Goal: Information Seeking & Learning: Learn about a topic

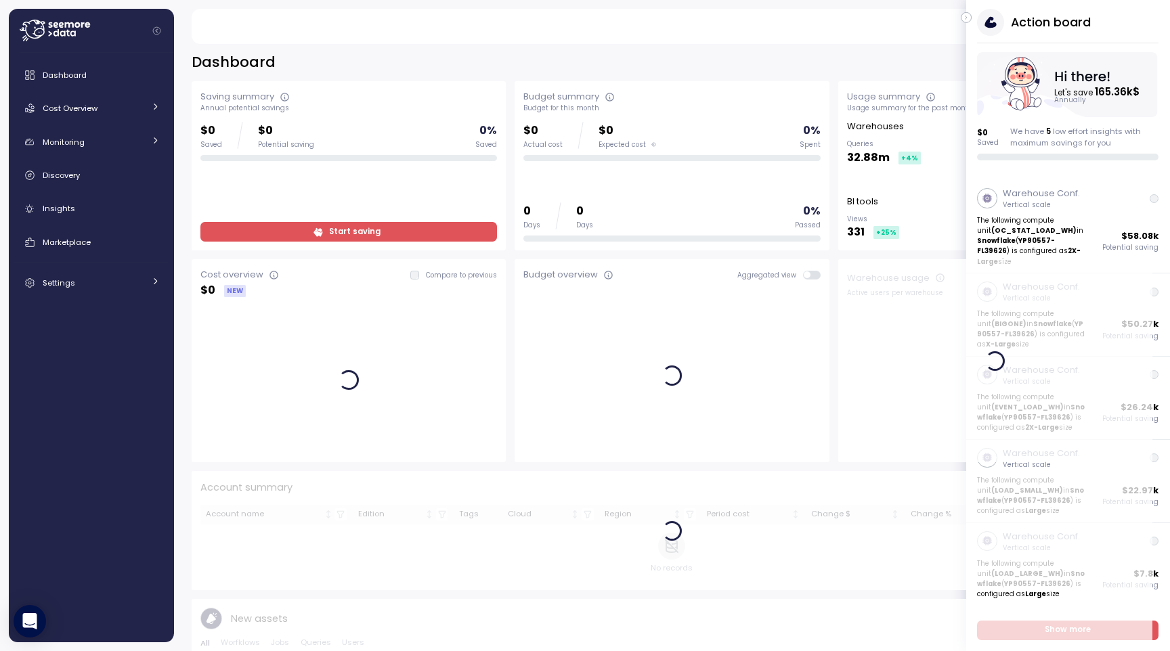
click at [965, 18] on icon "button" at bounding box center [965, 17] width 1 height 3
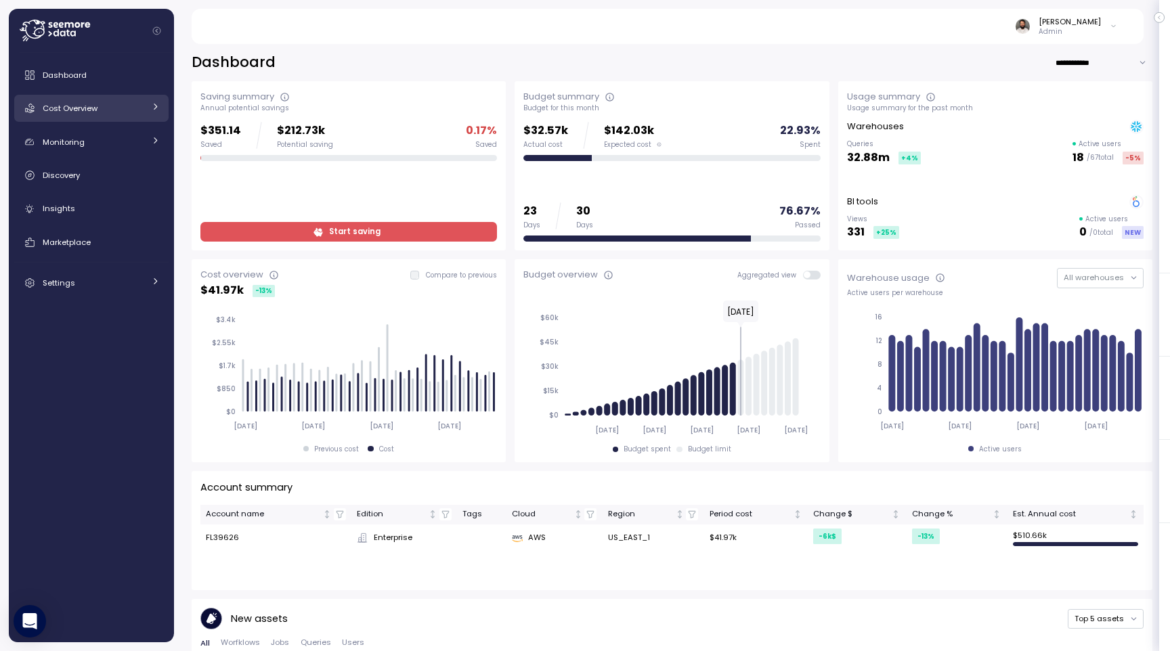
click at [113, 108] on div "Cost Overview" at bounding box center [94, 109] width 102 height 14
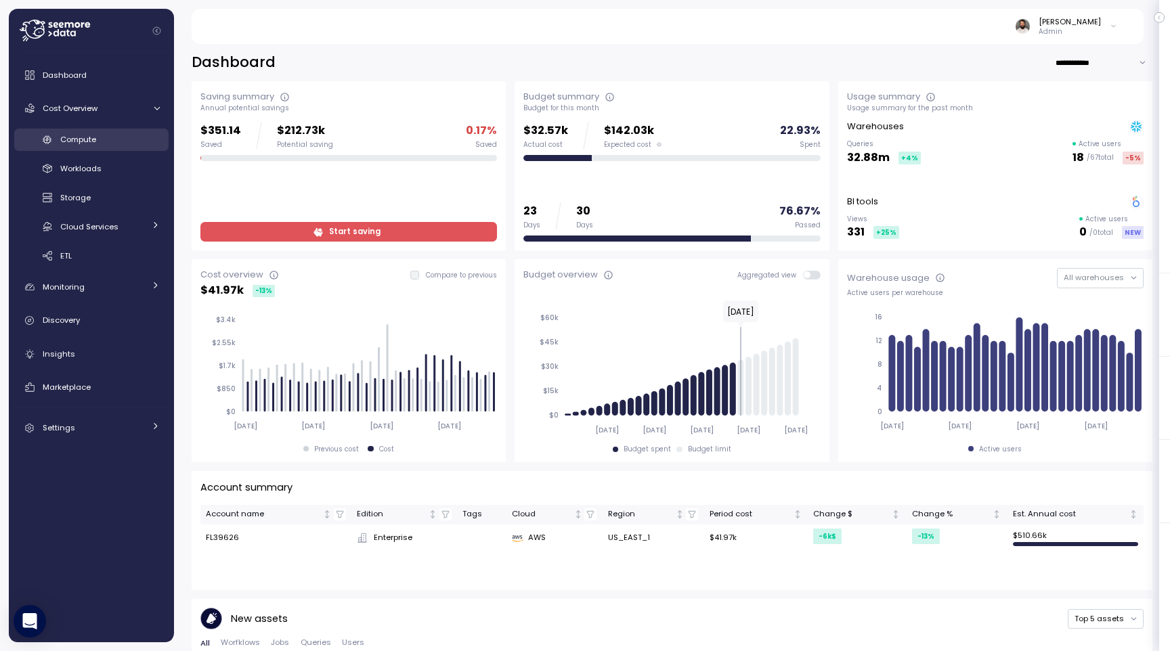
click at [118, 149] on link "Compute" at bounding box center [91, 140] width 154 height 22
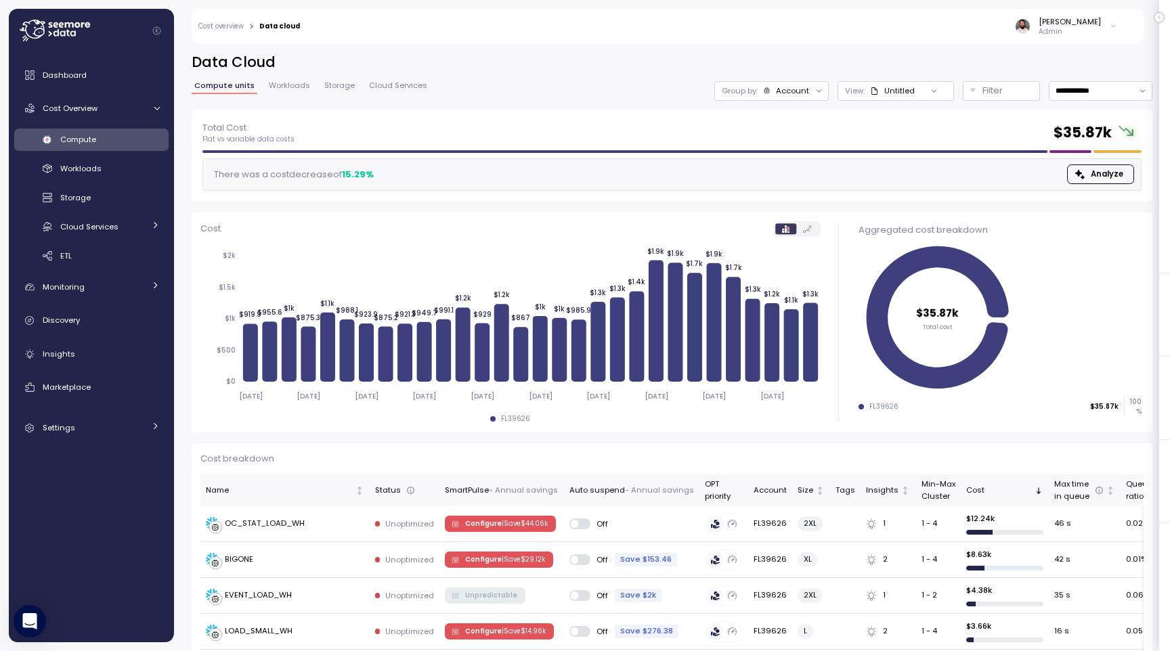
click at [758, 88] on p "Group by:" at bounding box center [740, 90] width 36 height 11
click at [779, 169] on p "Compute unit" at bounding box center [779, 165] width 53 height 11
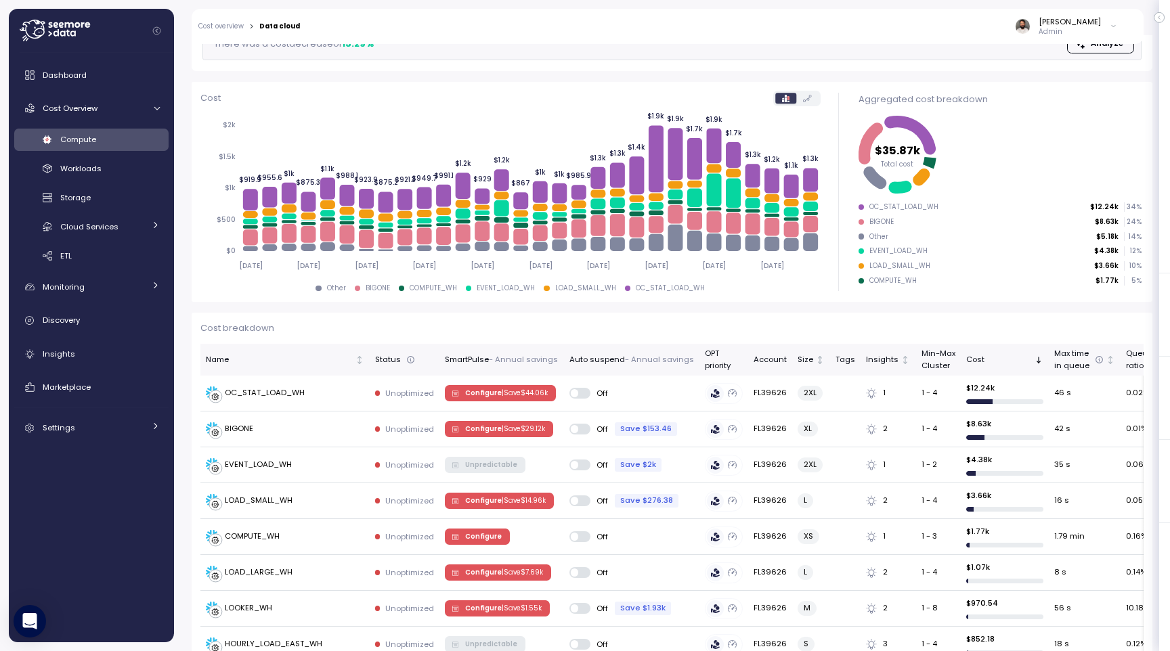
scroll to position [137, 0]
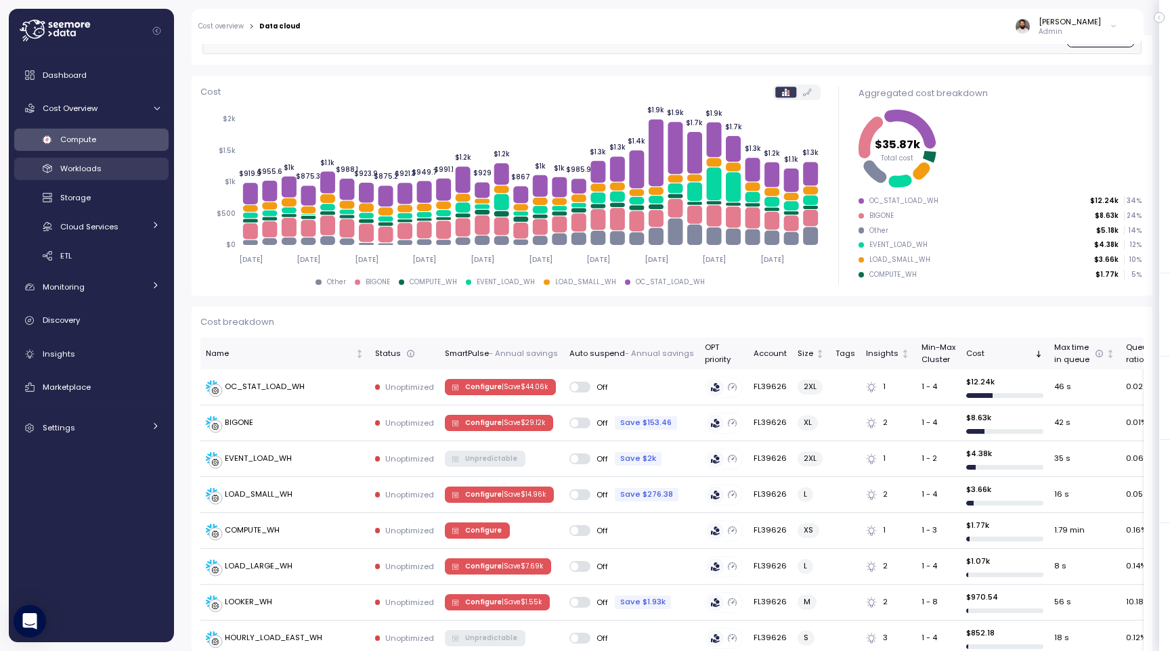
click at [122, 169] on div "Workloads" at bounding box center [110, 169] width 100 height 14
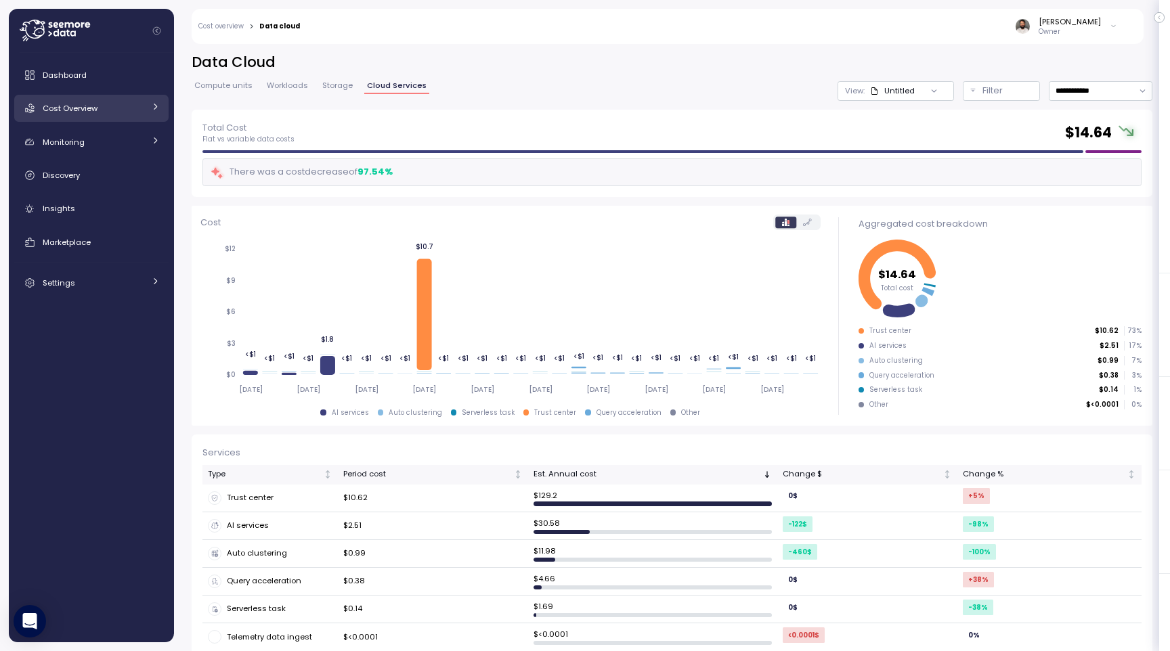
click at [114, 114] on div "Cost Overview" at bounding box center [94, 109] width 102 height 14
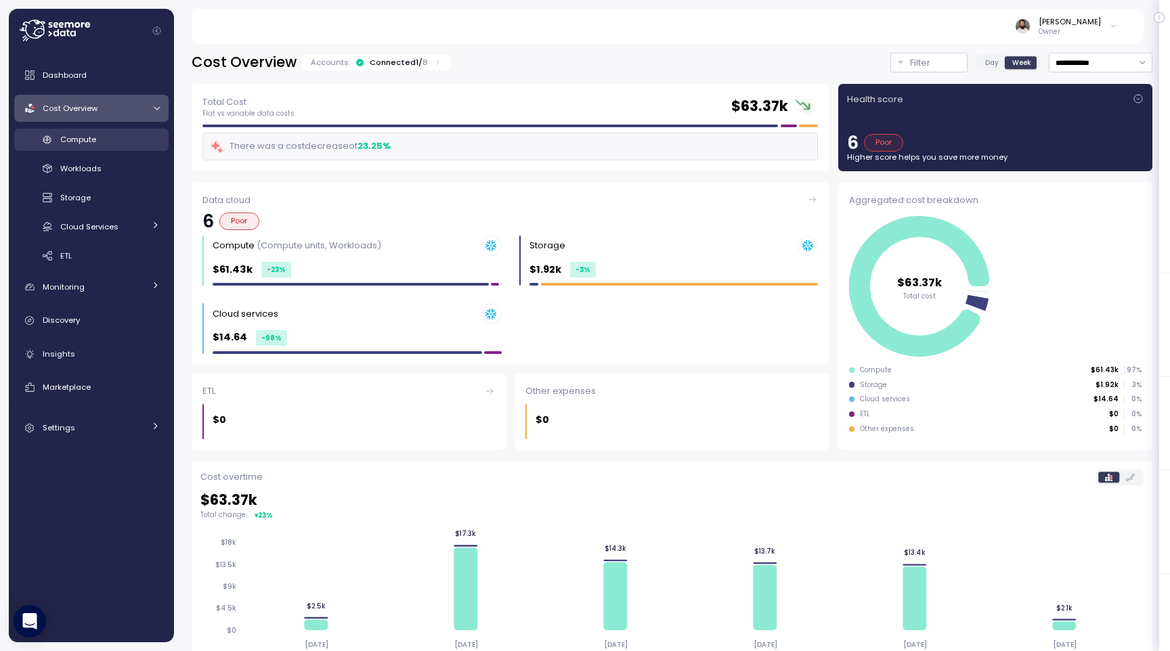
click at [121, 144] on div "Compute" at bounding box center [110, 140] width 100 height 14
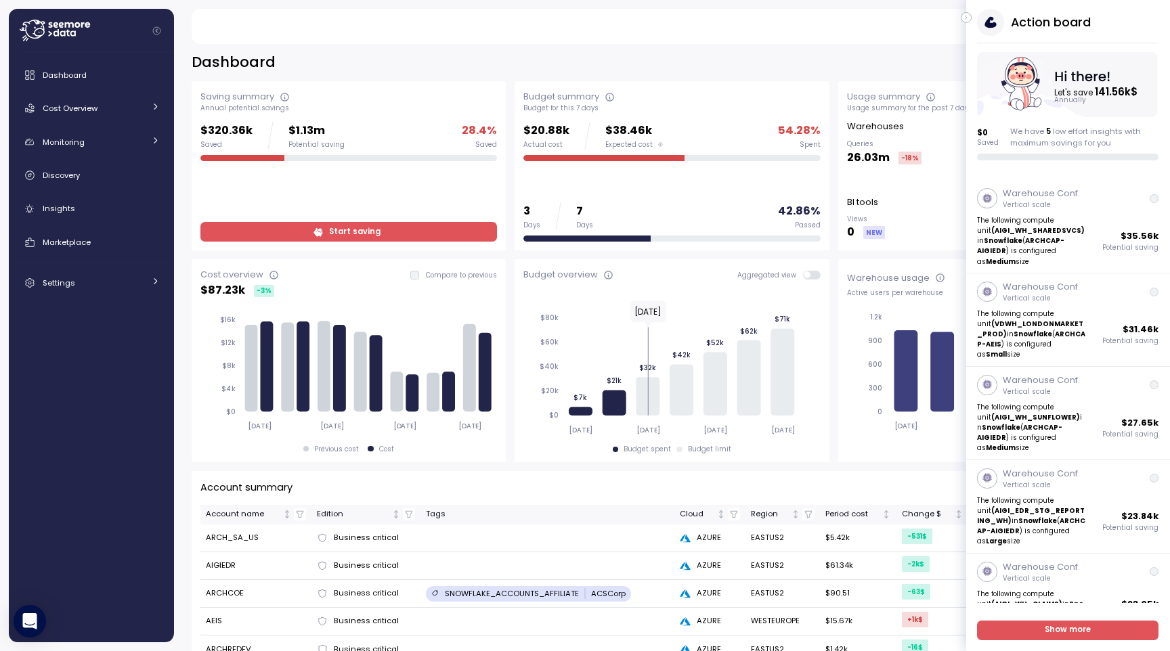
click at [968, 14] on icon "button" at bounding box center [966, 17] width 6 height 16
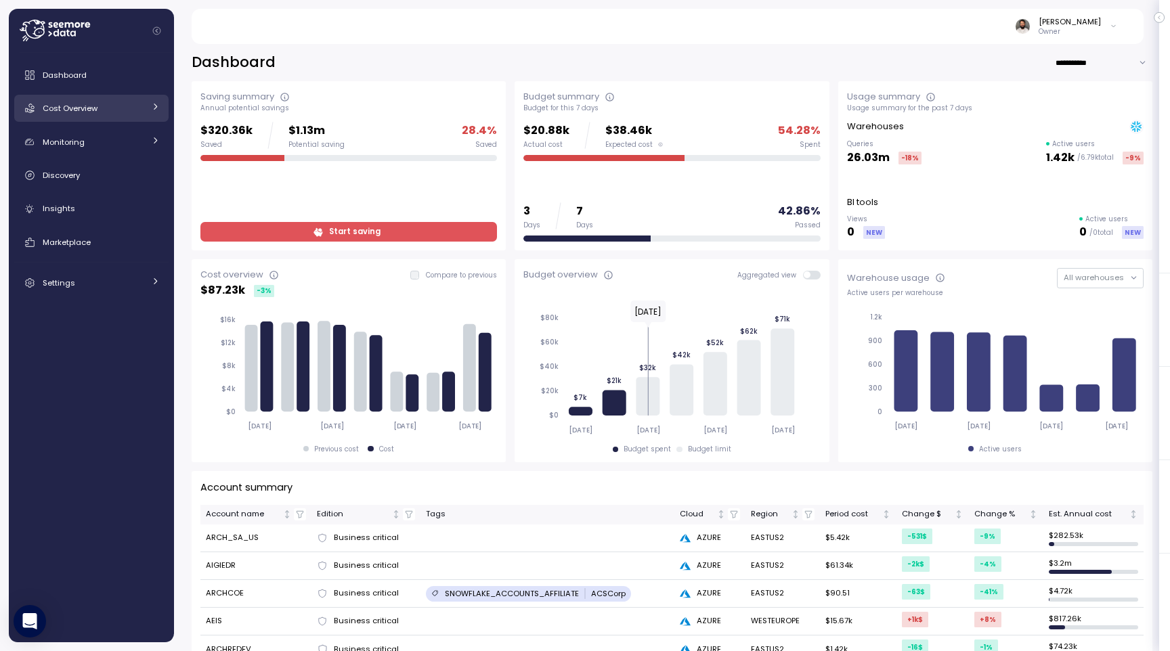
click at [116, 116] on link "Cost Overview" at bounding box center [91, 108] width 154 height 27
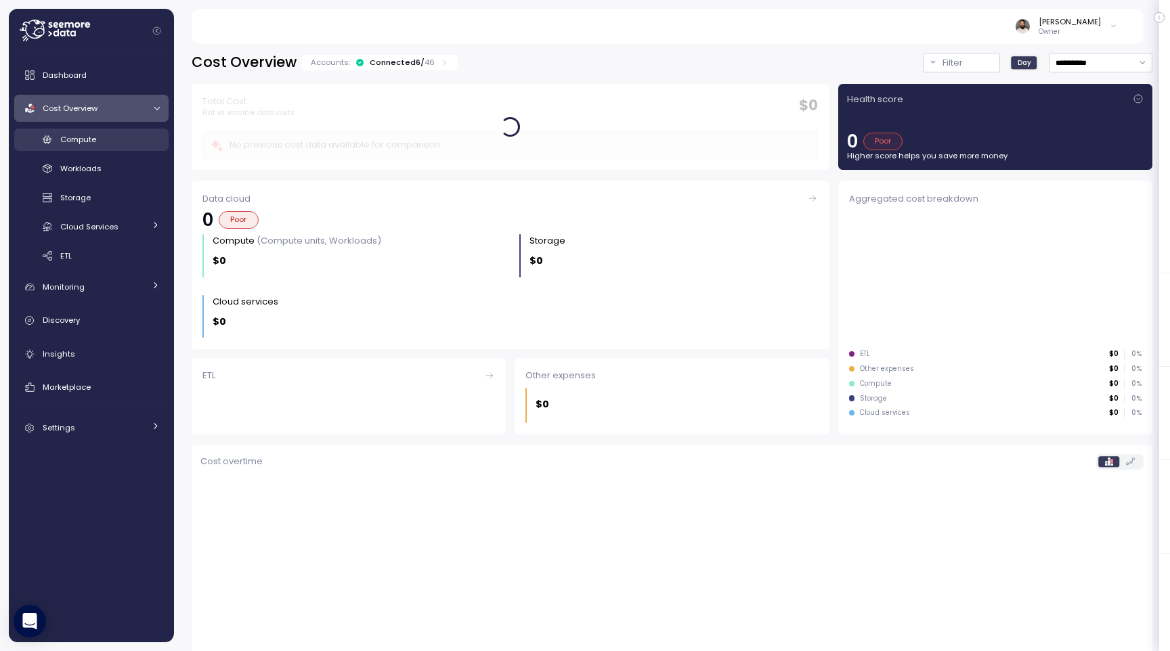
click at [114, 138] on div "Compute" at bounding box center [110, 140] width 100 height 14
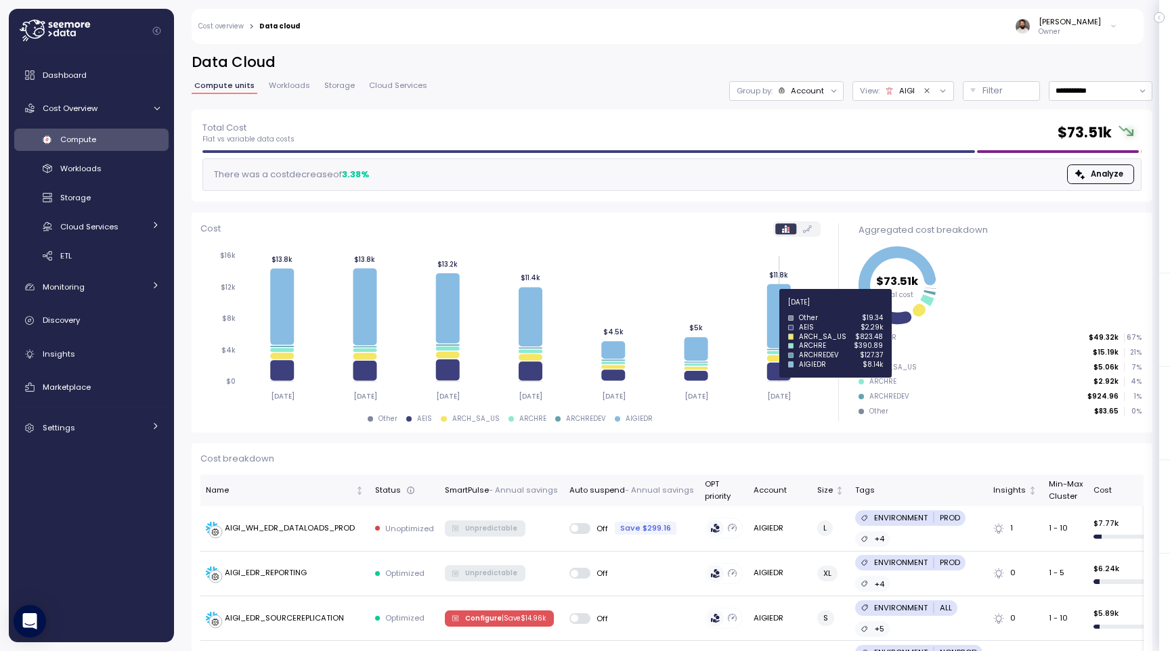
click at [774, 310] on icon at bounding box center [779, 316] width 24 height 64
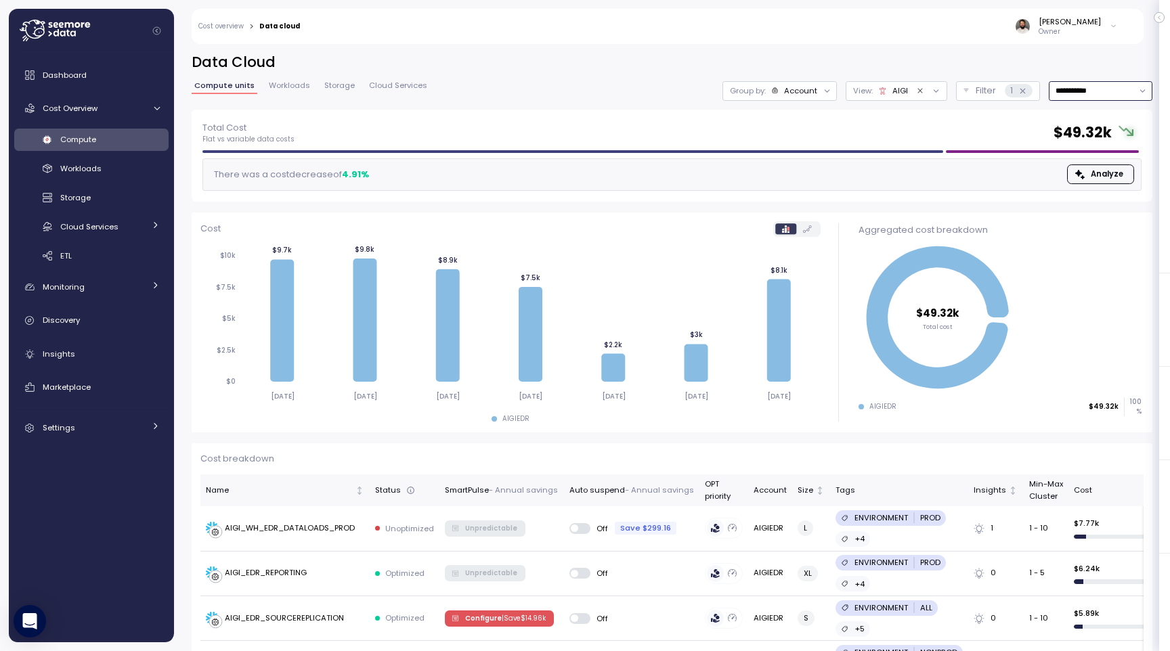
click at [1083, 96] on input "**********" at bounding box center [1101, 91] width 104 height 20
click at [1079, 179] on div "Last 14 days" at bounding box center [1099, 171] width 99 height 18
type input "**********"
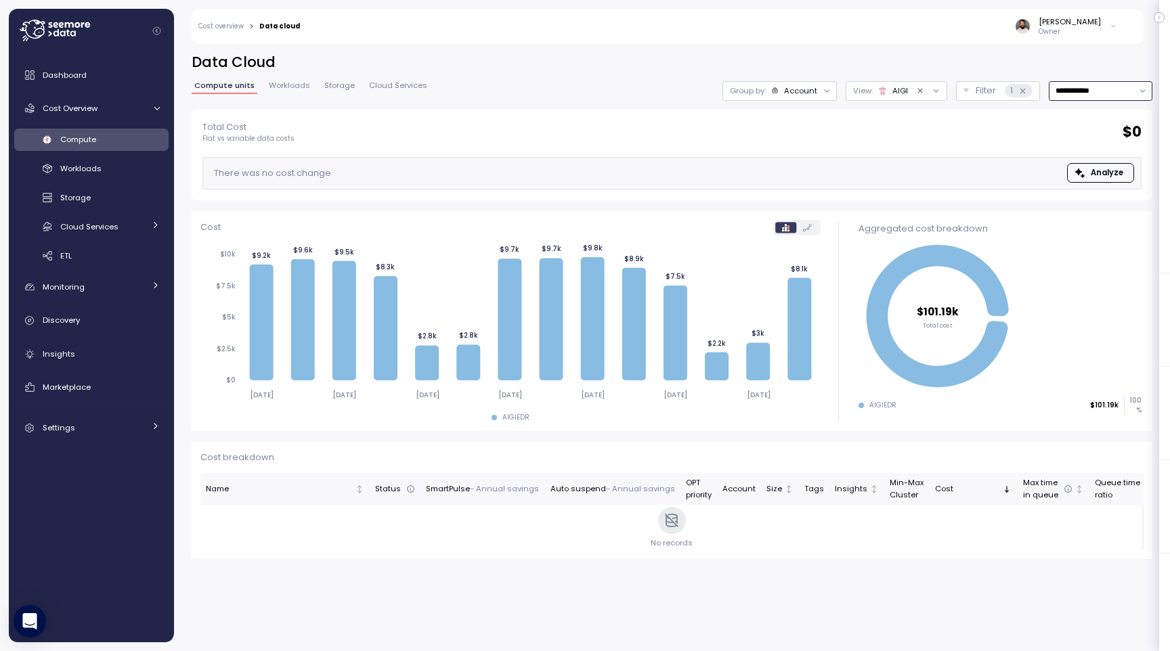
click at [808, 98] on div "Group by: Account" at bounding box center [779, 91] width 114 height 20
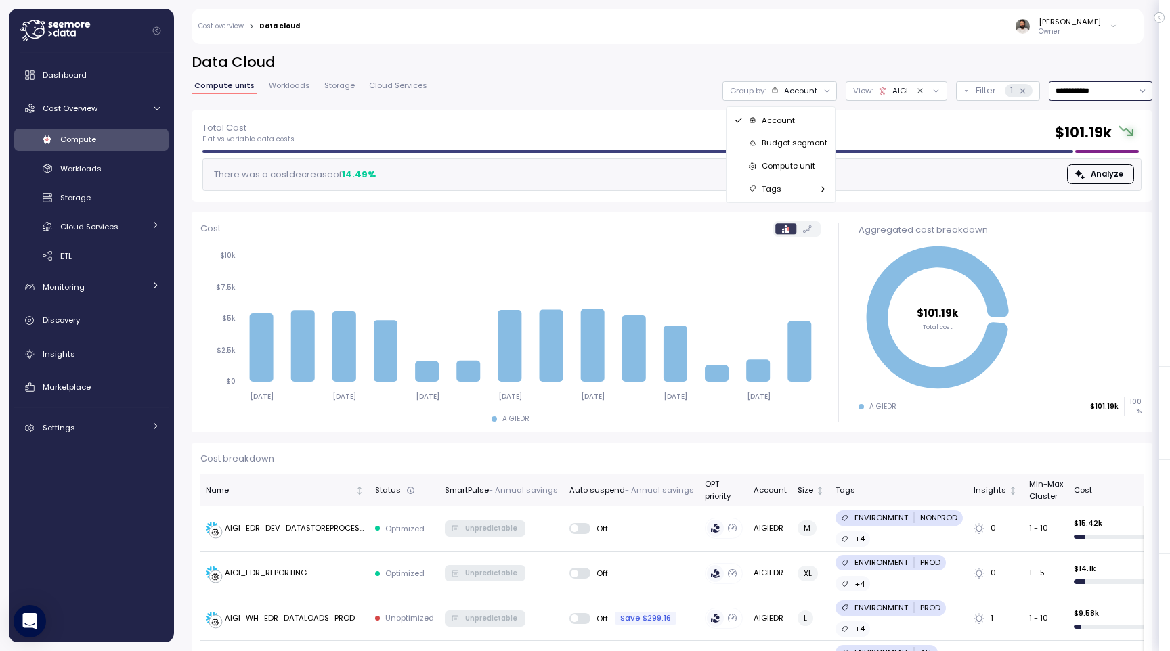
click at [782, 159] on div "Compute unit" at bounding box center [780, 166] width 93 height 16
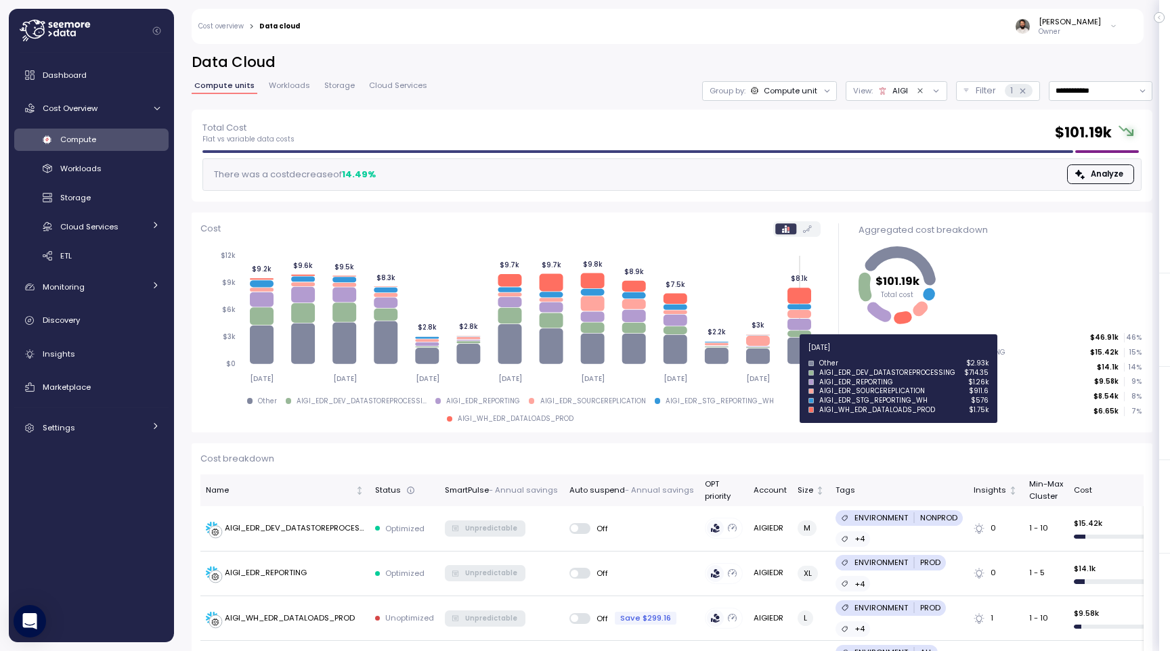
click at [790, 355] on icon at bounding box center [799, 351] width 24 height 26
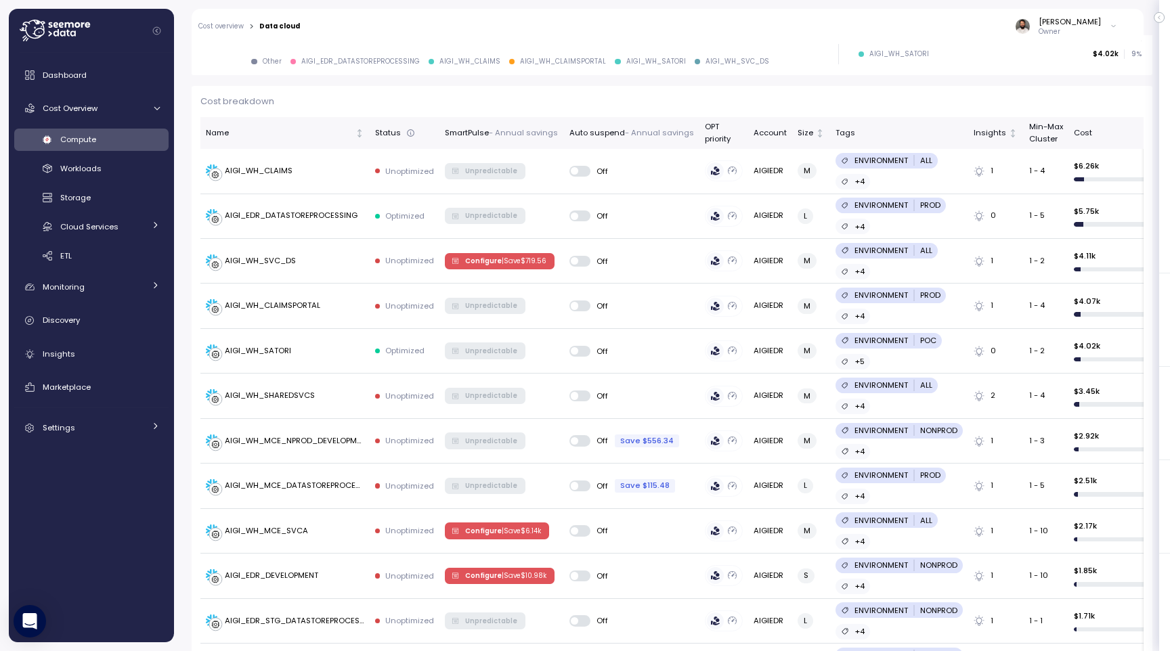
scroll to position [372, 0]
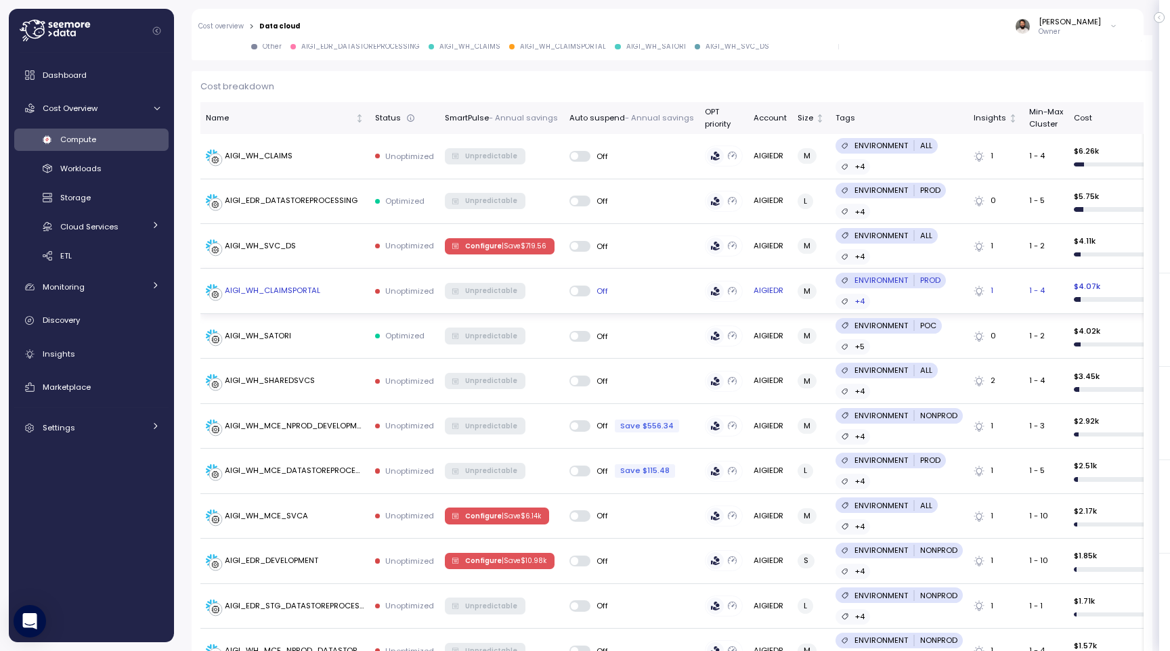
click at [338, 299] on td "AIGI_WH_CLAIMSPORTAL" at bounding box center [284, 291] width 169 height 45
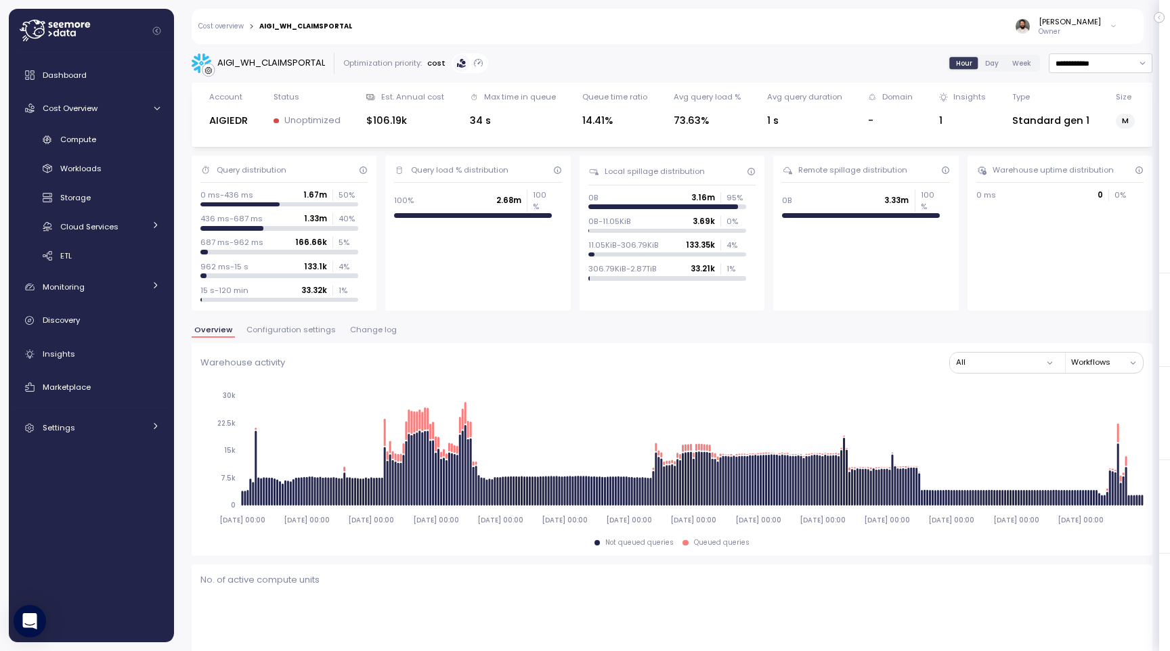
click at [360, 331] on span "Change log" at bounding box center [373, 329] width 47 height 7
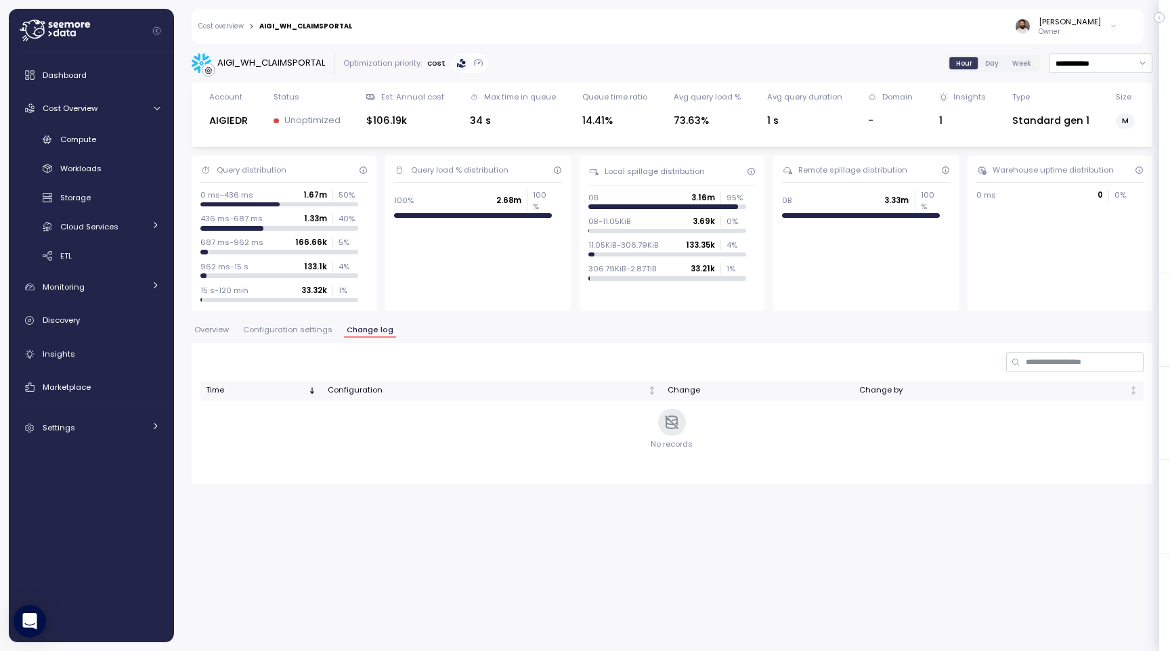
click at [275, 334] on span "Configuration settings" at bounding box center [287, 329] width 89 height 7
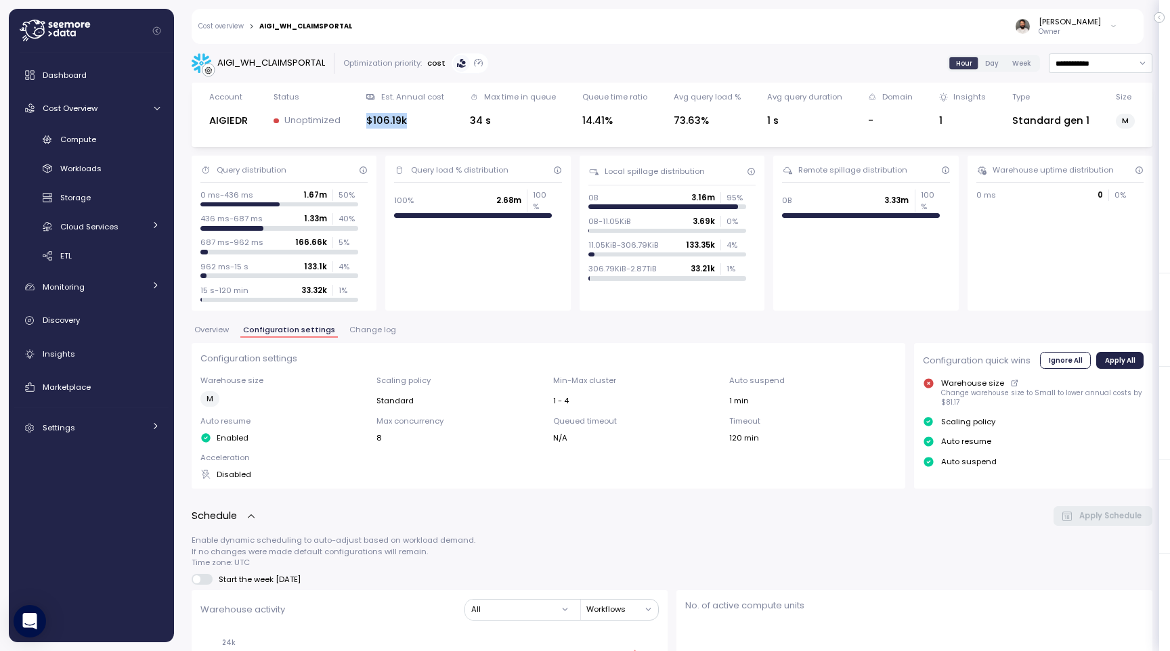
drag, startPoint x: 364, startPoint y: 122, endPoint x: 433, endPoint y: 121, distance: 68.4
click at [433, 121] on div "Account AIGIEDR Status Unoptimized Est. Annual cost $106.19k Max time in queue …" at bounding box center [671, 114] width 943 height 47
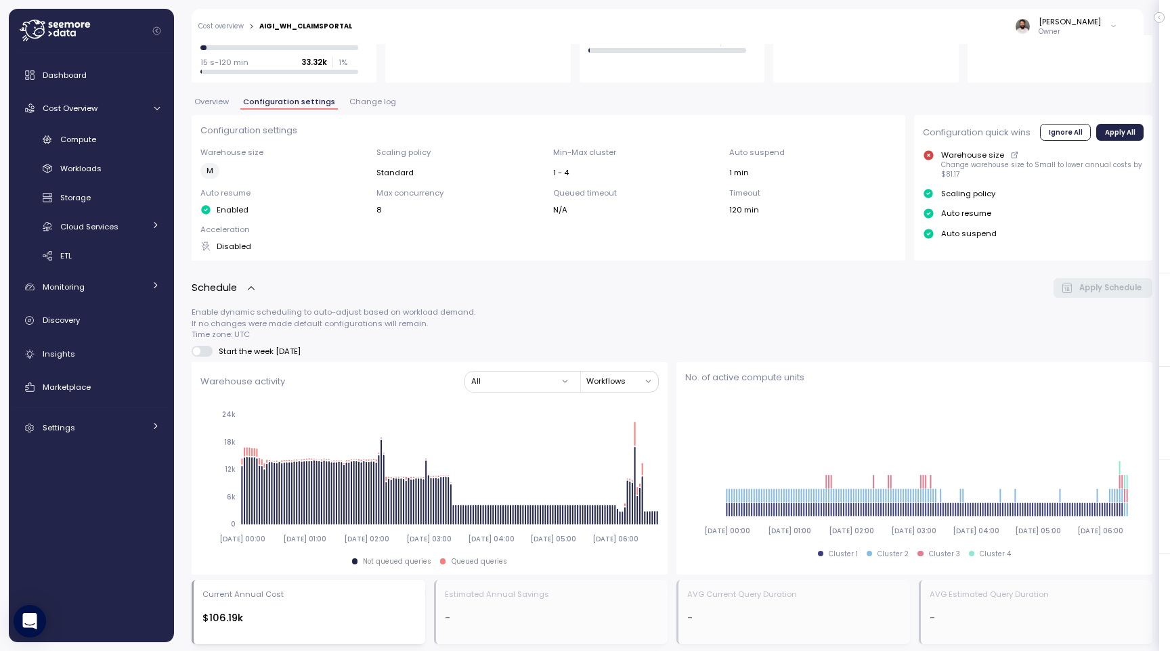
scroll to position [191, 0]
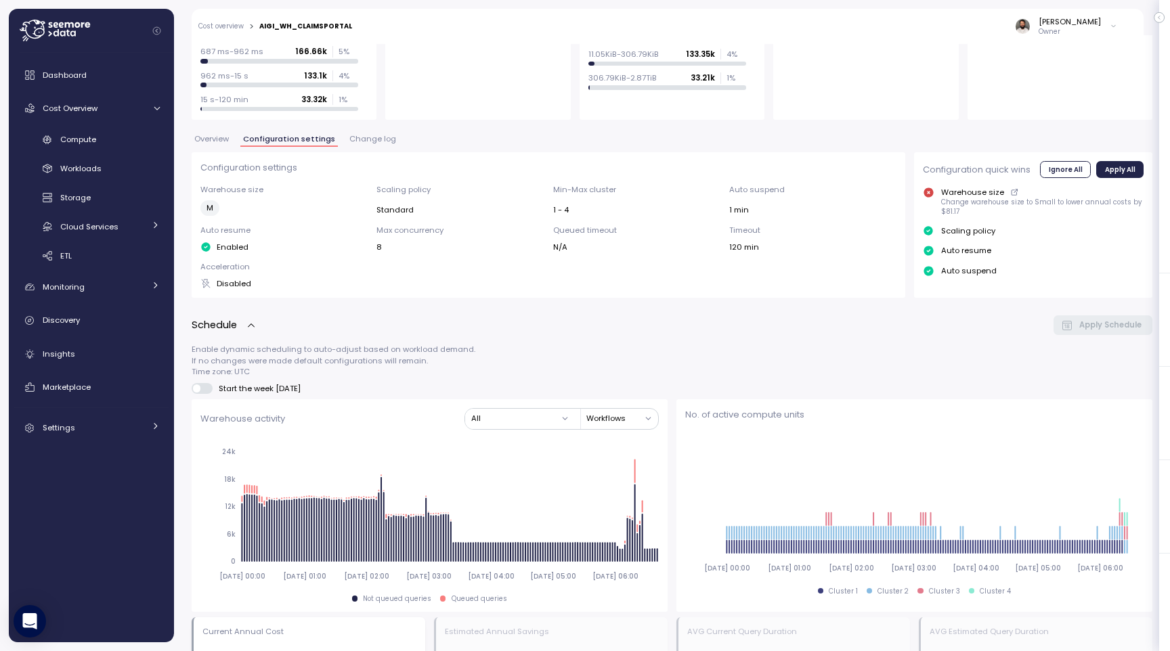
click at [208, 138] on span "Overview" at bounding box center [211, 138] width 35 height 7
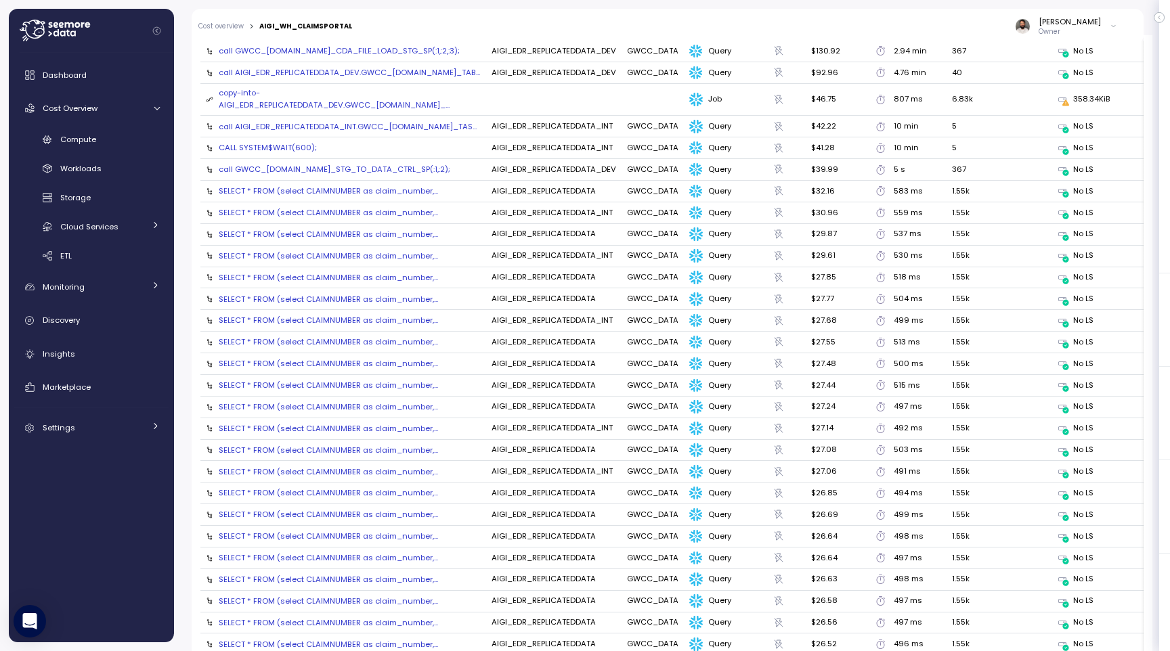
scroll to position [1583, 0]
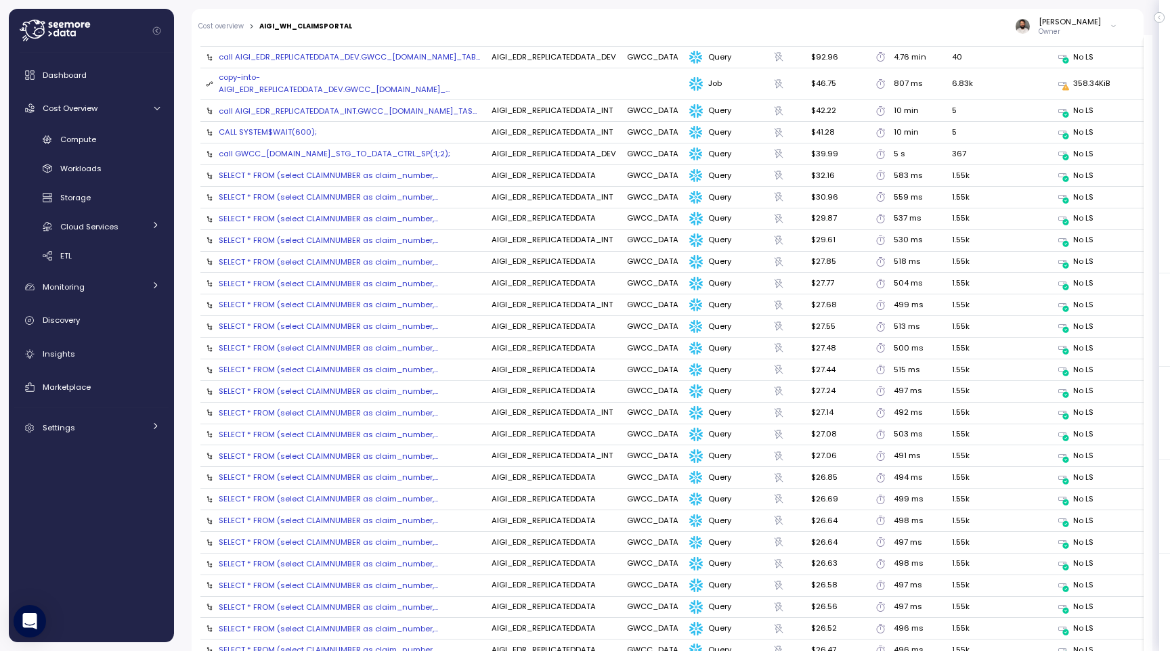
click at [403, 179] on td "SELECT * FROM (select CLAIMNUMBER as claim_number,..." at bounding box center [343, 176] width 286 height 22
click at [403, 172] on div "SELECT * FROM (select CLAIMNUMBER as claim_number,..." at bounding box center [328, 175] width 219 height 11
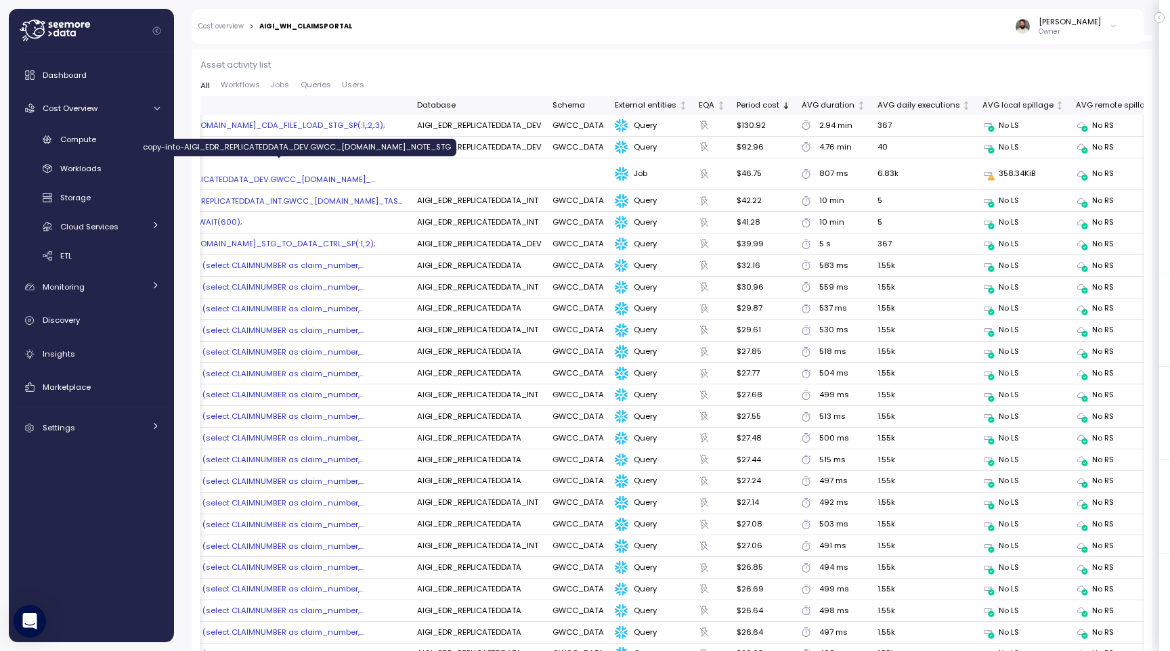
scroll to position [0, 0]
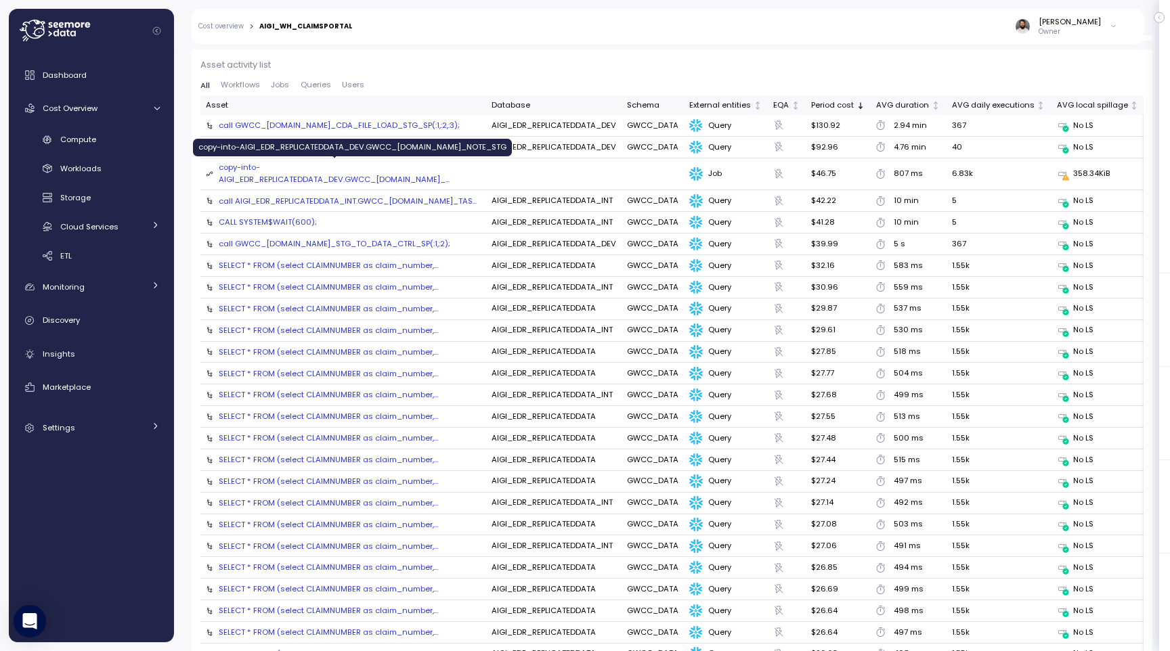
click at [352, 176] on div "copy-into-AIGI_EDR_REPLICATEDDATA_DEV.GWCC_STG.CC_ ..." at bounding box center [349, 174] width 261 height 24
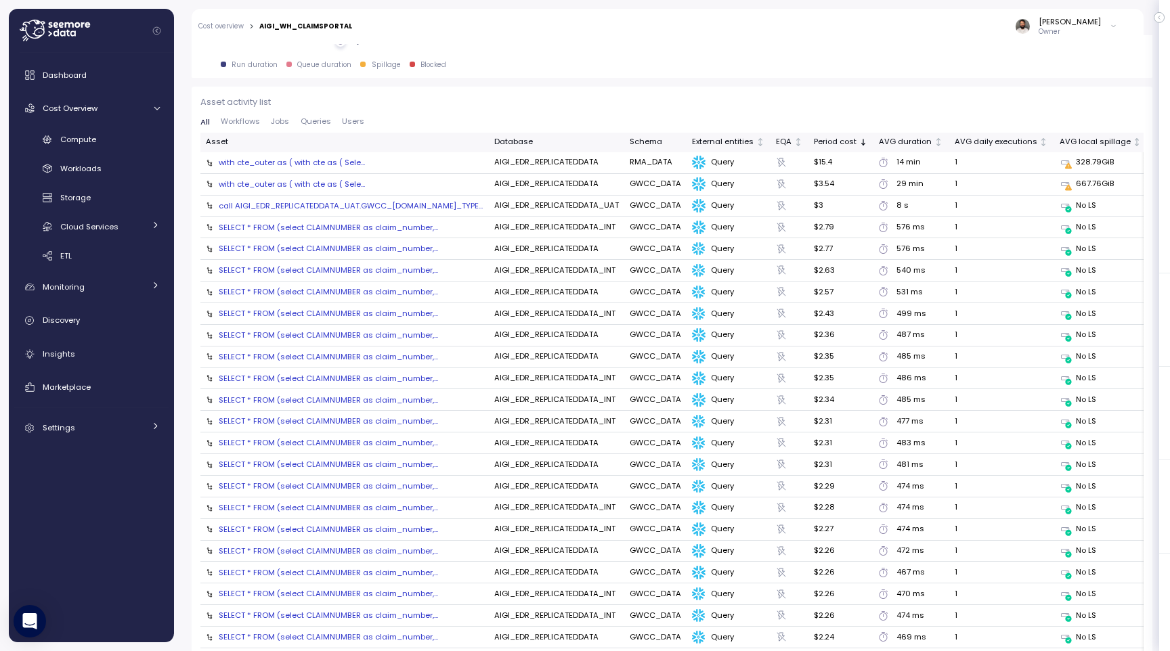
scroll to position [1460, 0]
click at [318, 164] on div "with cte_outer as ( with cte as ( Sele..." at bounding box center [292, 160] width 146 height 11
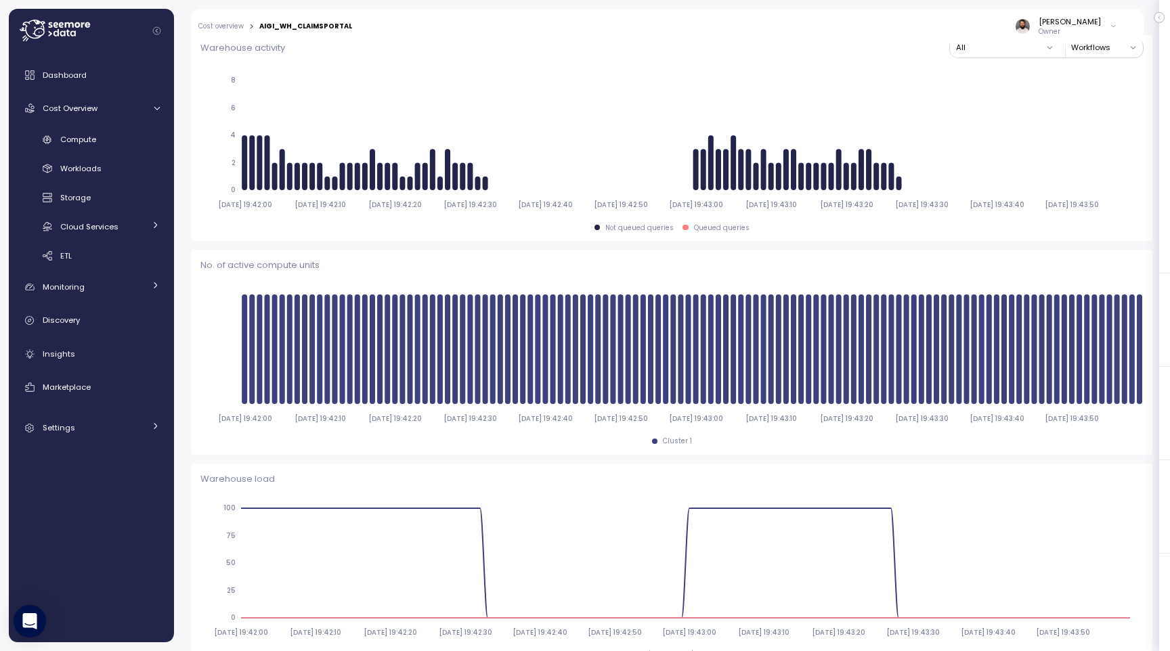
scroll to position [0, 0]
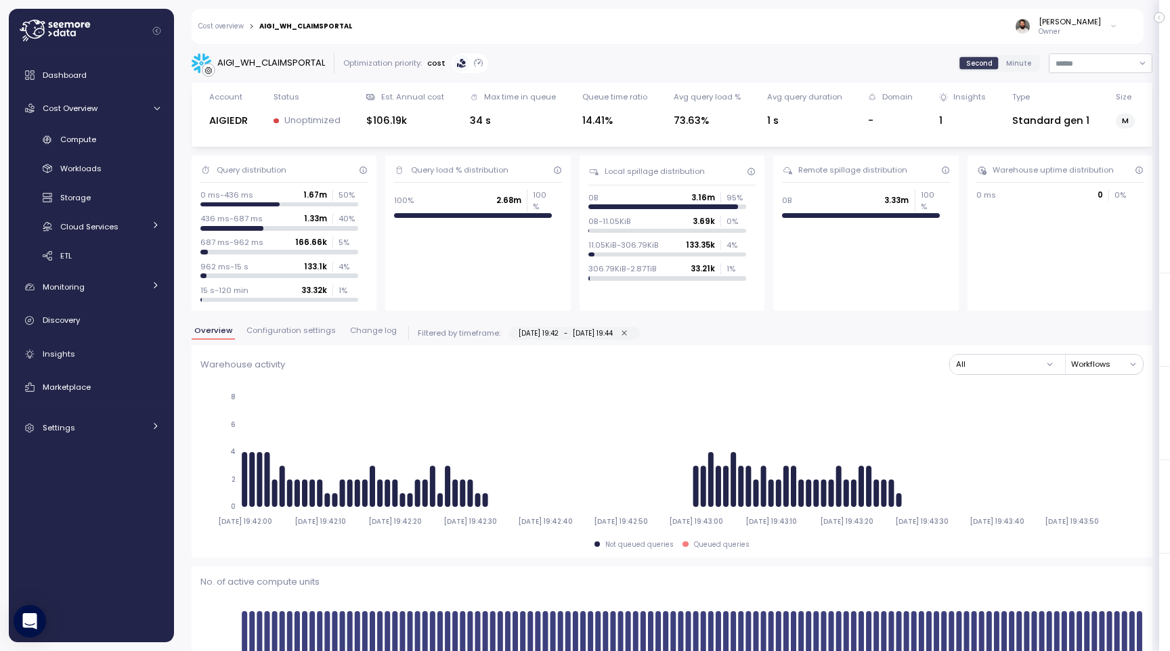
click at [629, 336] on icon "button" at bounding box center [624, 333] width 9 height 9
type input "**********"
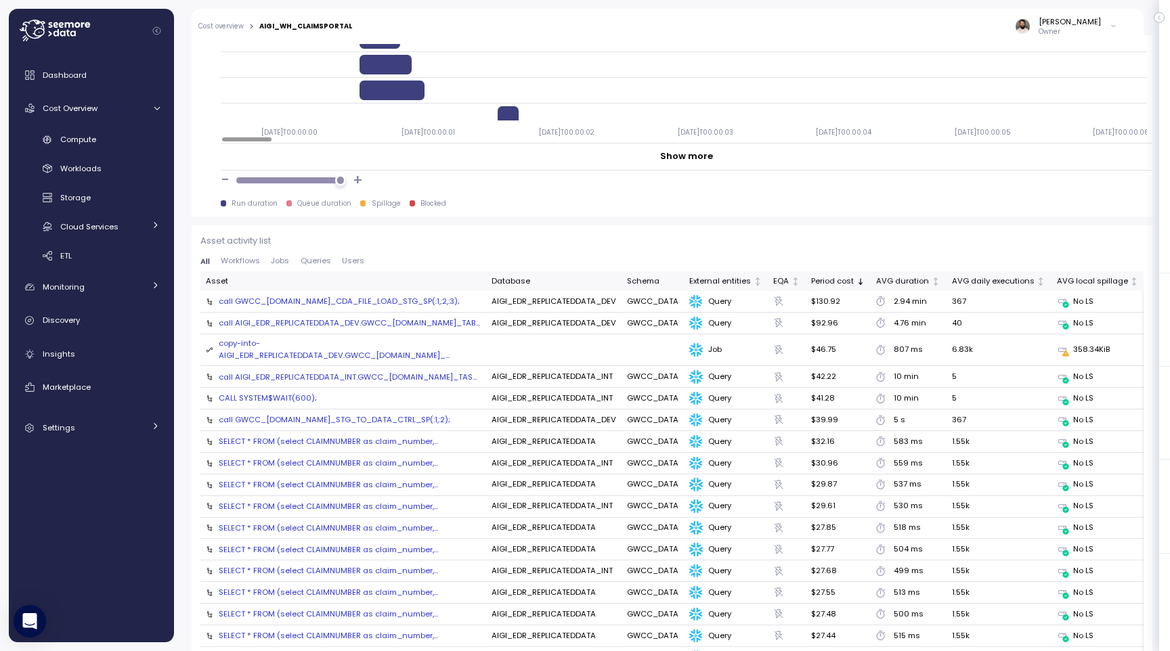
click at [394, 304] on div "call GWCC_[DOMAIN_NAME]_CDA_FILE_LOAD_STG_SP(:1,:2,:3);" at bounding box center [339, 301] width 241 height 11
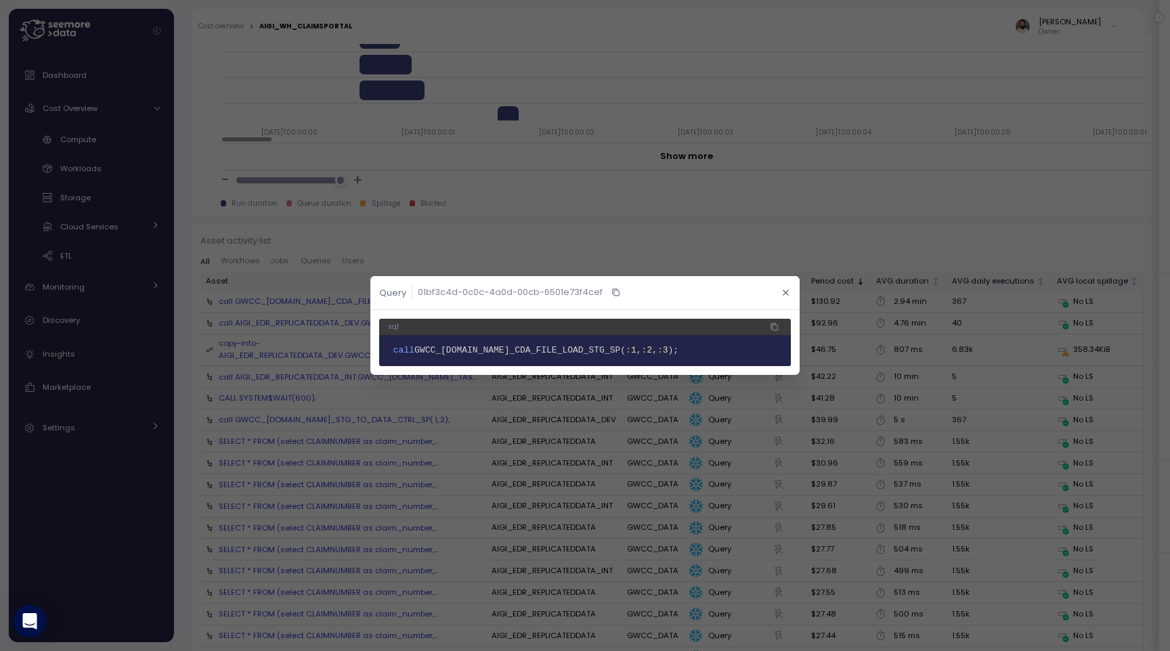
click at [540, 352] on span "GWCC_[DOMAIN_NAME]_CDA_FILE_LOAD_STG_SP(:" at bounding box center [522, 350] width 217 height 10
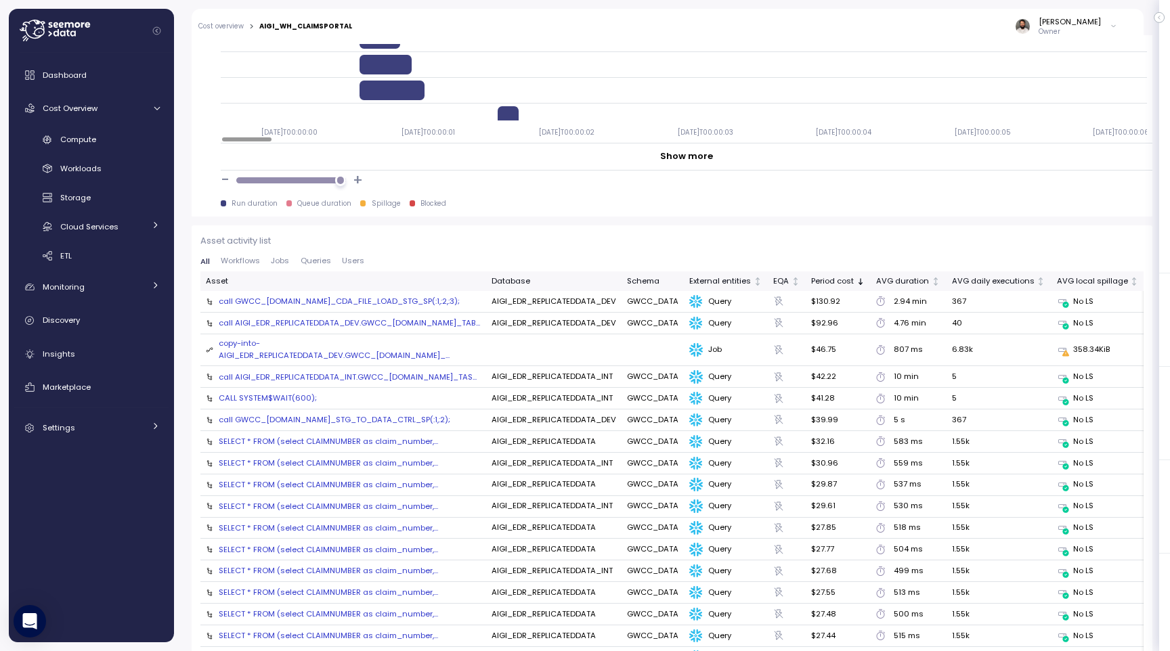
click at [274, 262] on span "Jobs" at bounding box center [280, 260] width 18 height 7
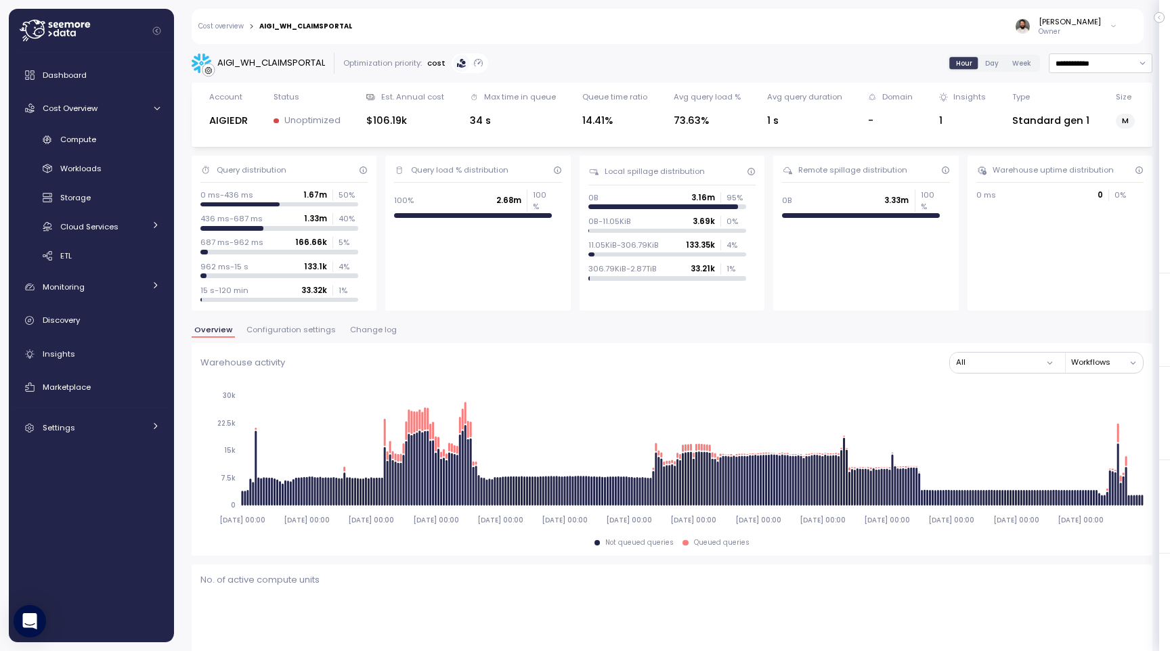
click at [313, 328] on span "Configuration settings" at bounding box center [290, 329] width 89 height 7
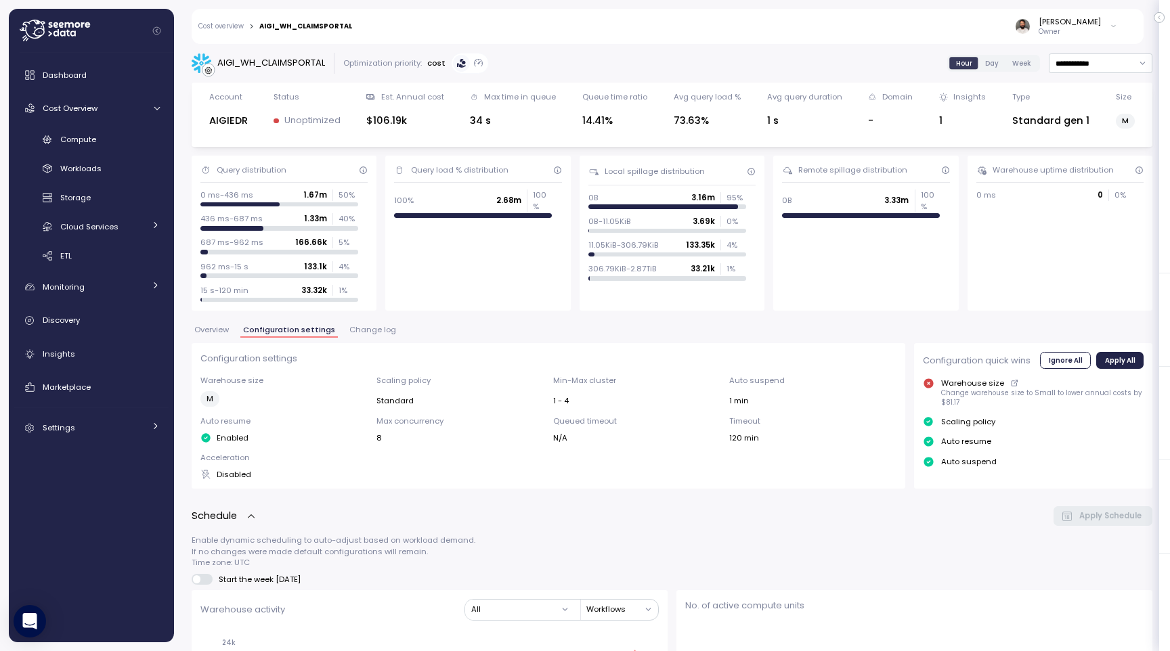
click at [340, 329] on div "Overview Configuration settings Change log" at bounding box center [672, 335] width 961 height 18
click at [353, 331] on span "Change log" at bounding box center [372, 329] width 47 height 7
